Goal: Task Accomplishment & Management: Manage account settings

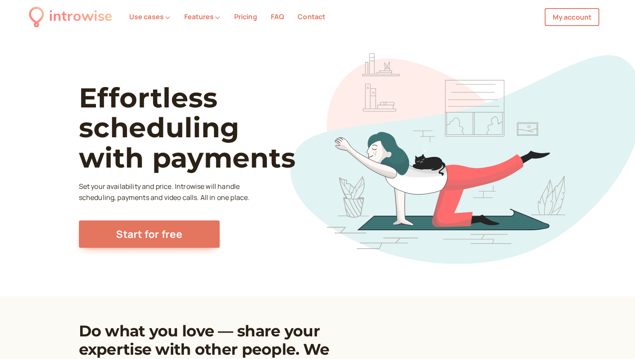
click at [572, 16] on link "My account" at bounding box center [571, 17] width 55 height 18
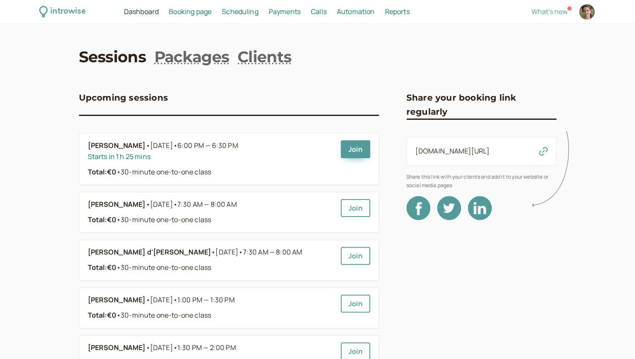
click at [254, 12] on span "Scheduling" at bounding box center [240, 11] width 37 height 9
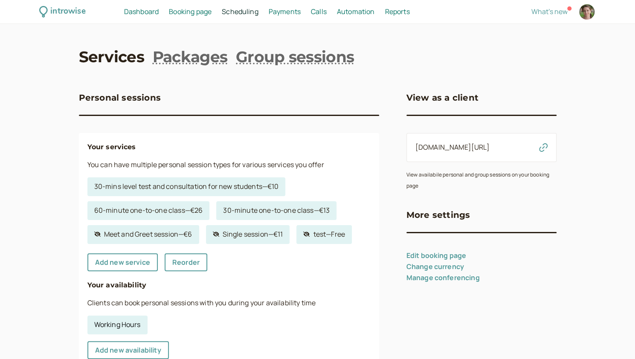
click at [114, 324] on link "Working Hours" at bounding box center [117, 324] width 60 height 19
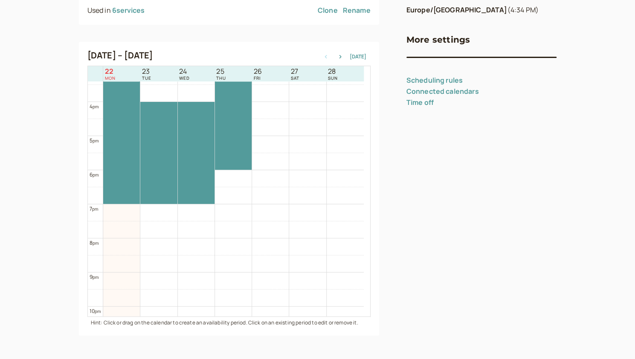
scroll to position [527, 0]
